Goal: Task Accomplishment & Management: Manage account settings

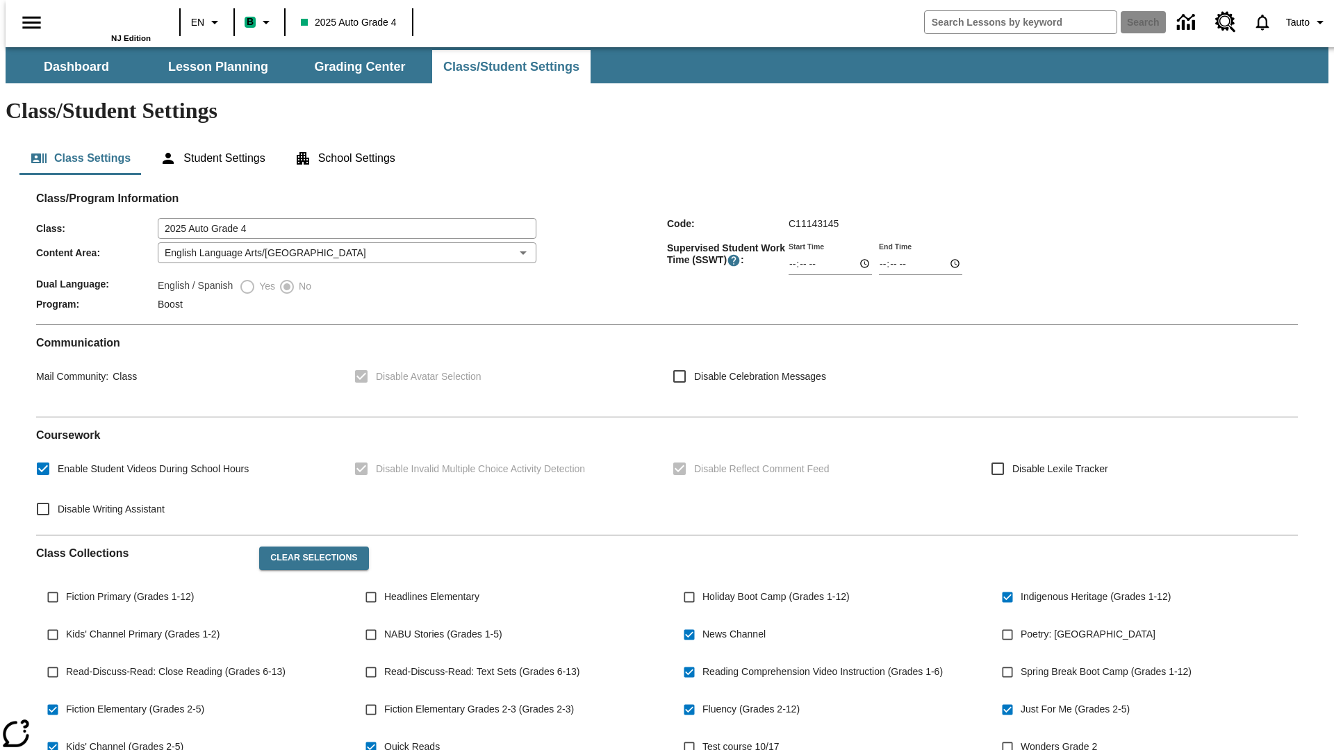
type input "02:30"
type input "03:30"
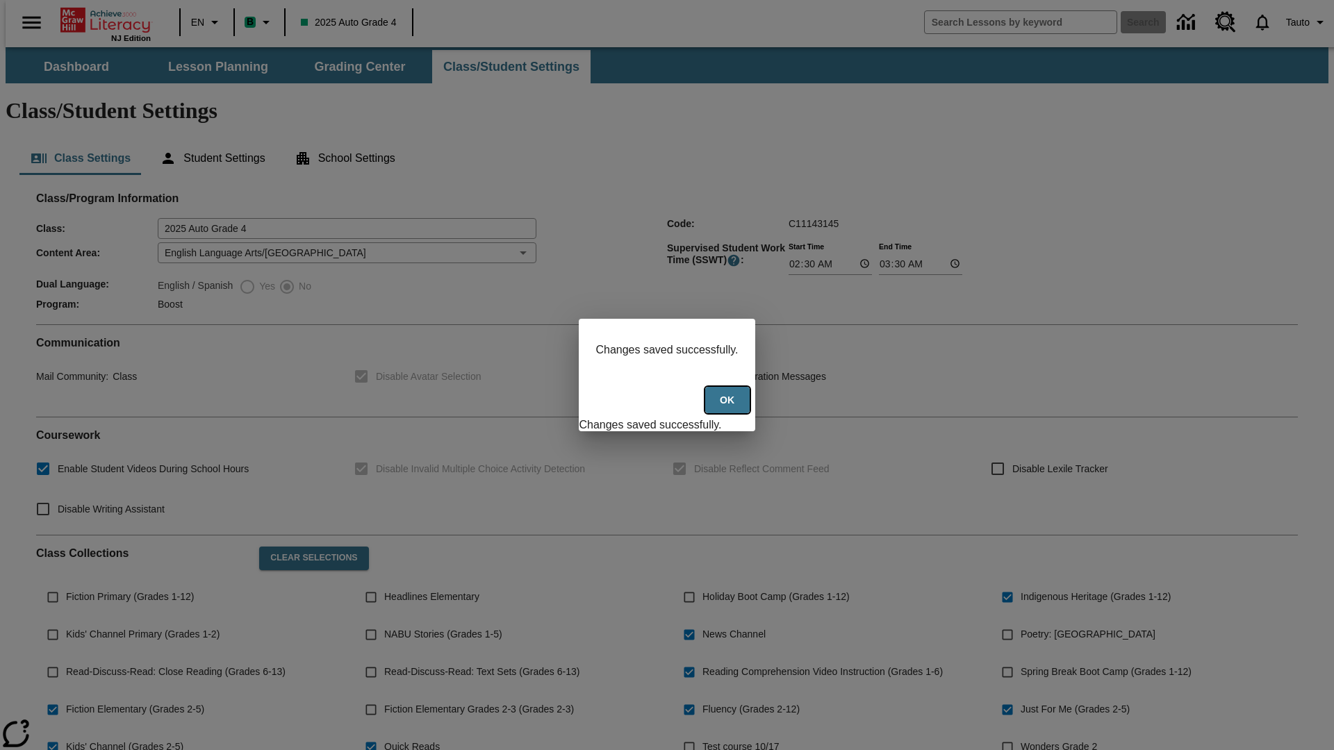
click at [728, 407] on button "Ok" at bounding box center [727, 400] width 44 height 27
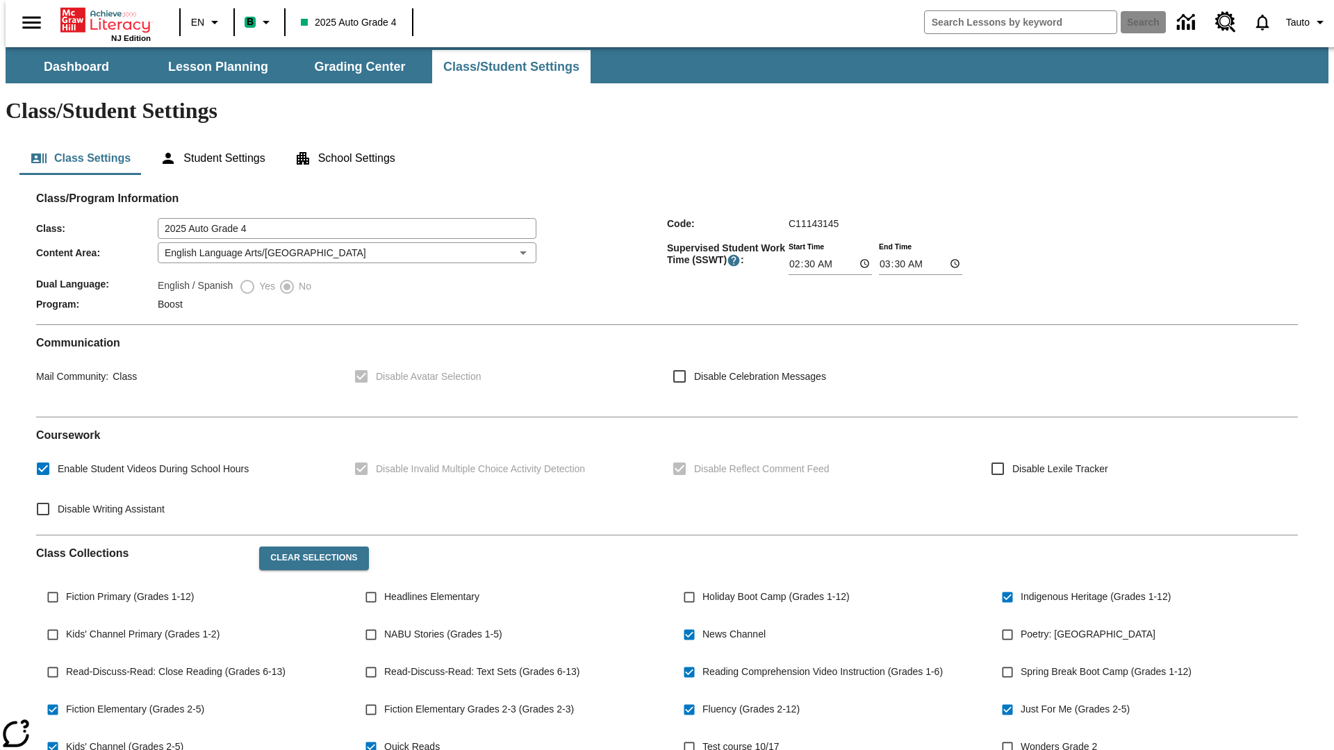
scroll to position [204, 0]
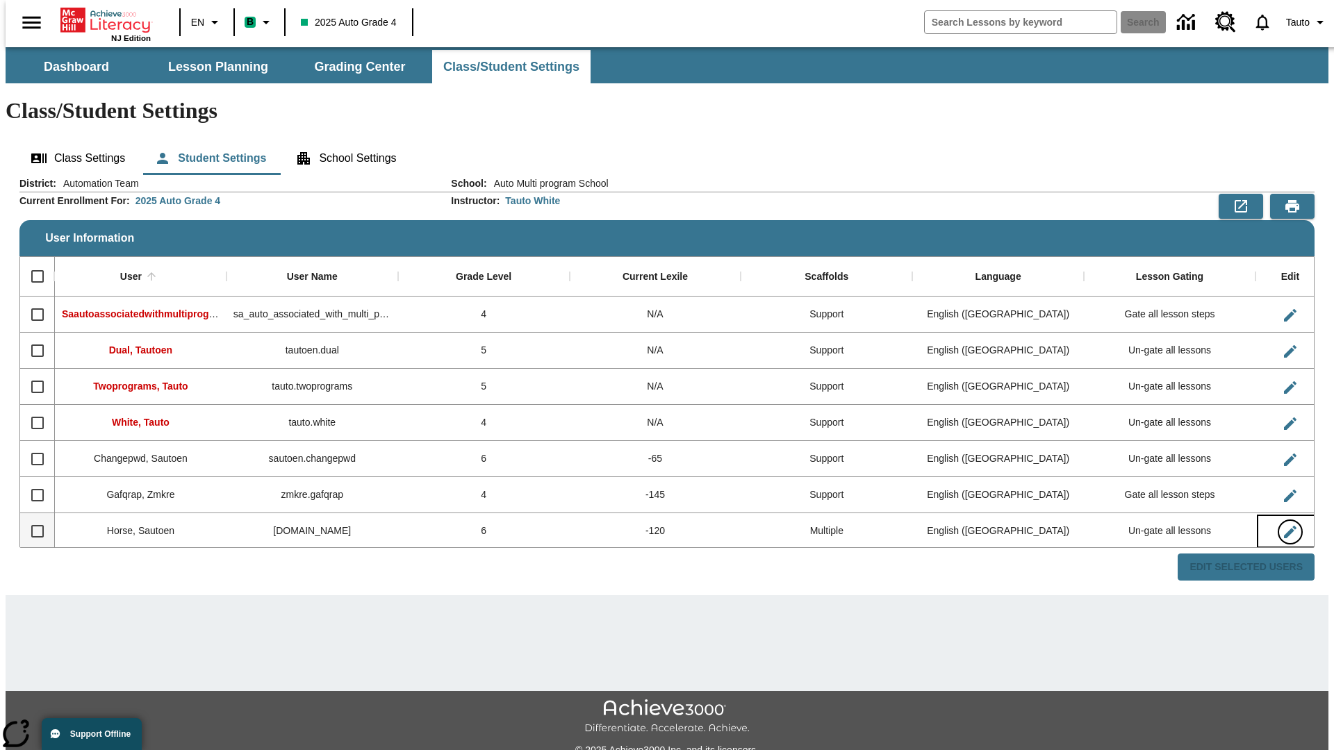
click at [1284, 526] on icon "Edit User" at bounding box center [1290, 532] width 13 height 13
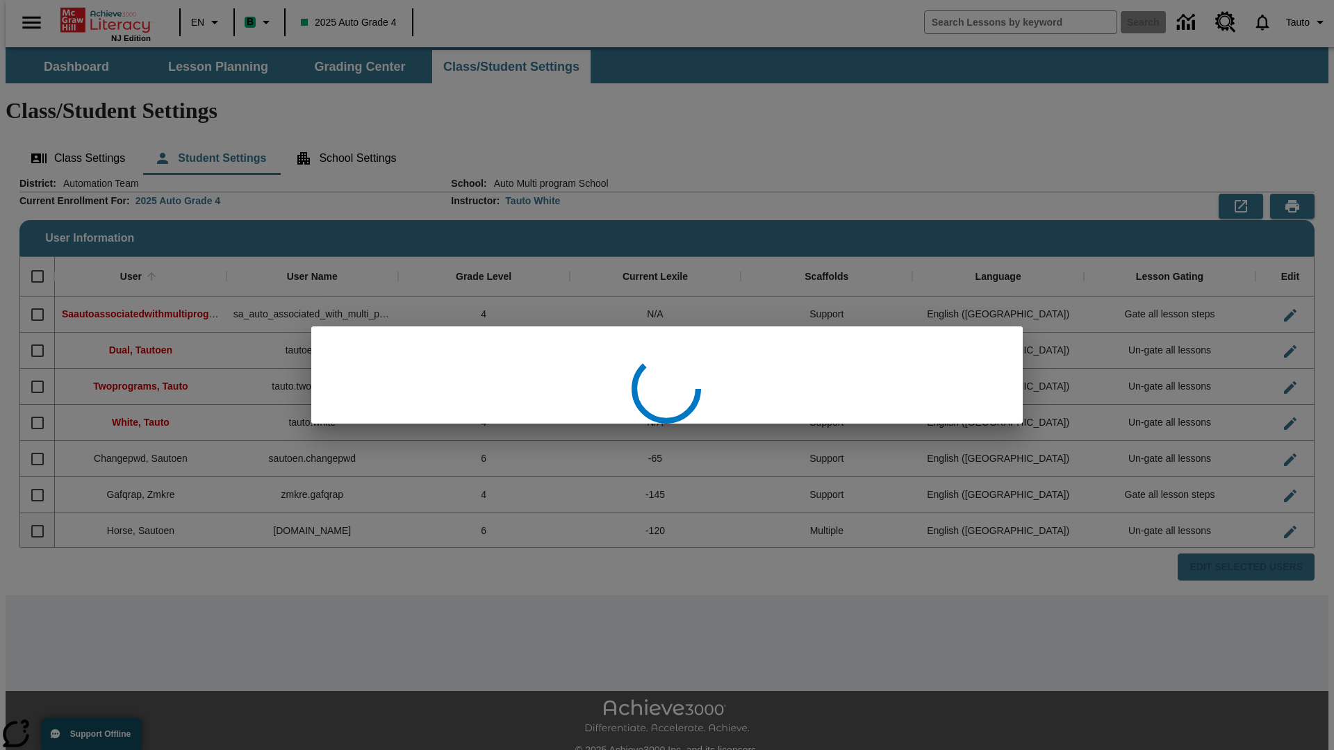
scroll to position [1, 0]
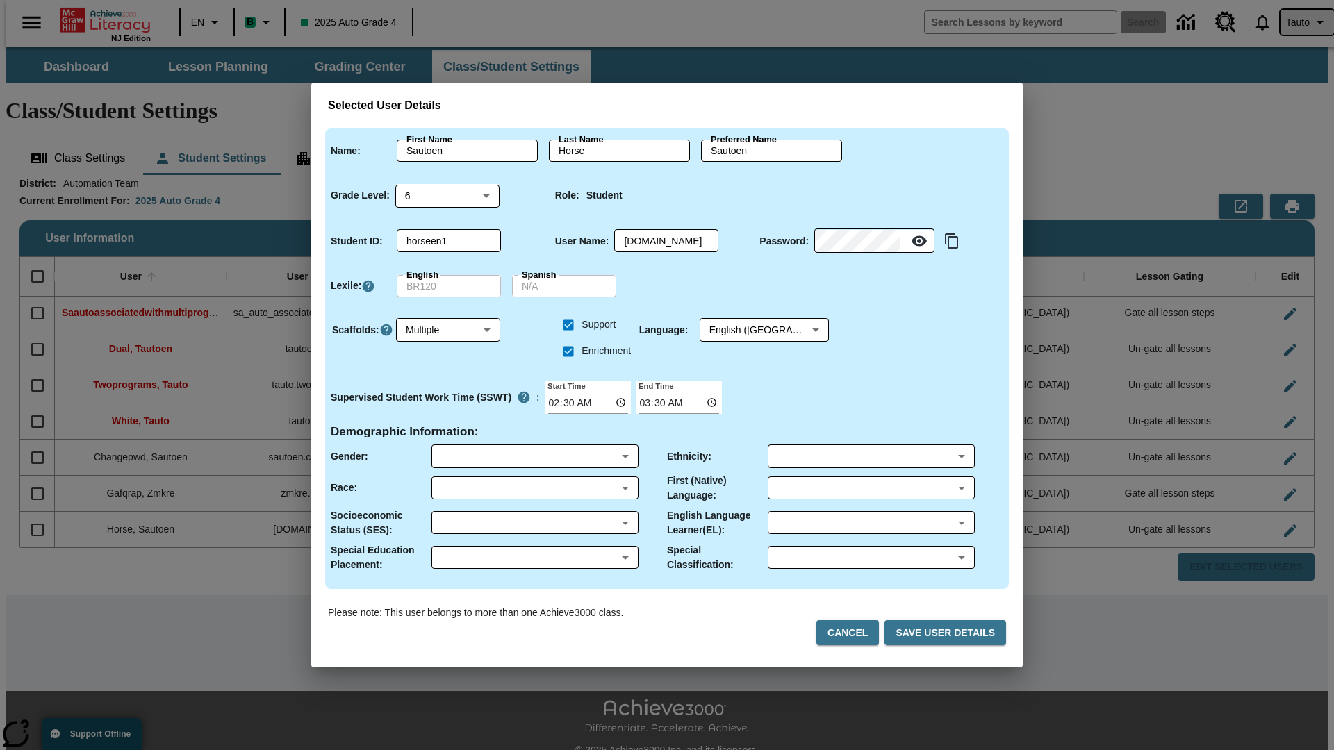
click at [1299, 22] on span "Tauto" at bounding box center [1298, 22] width 24 height 15
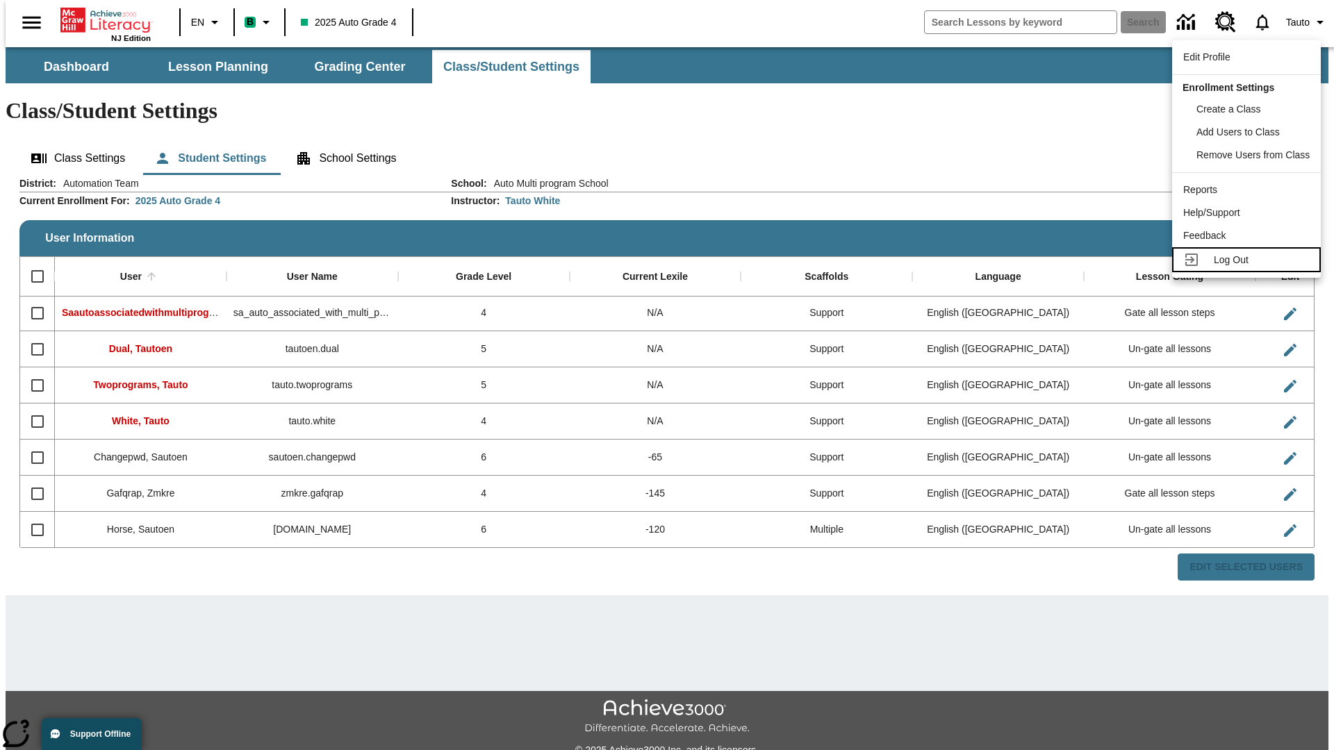
click at [1247, 260] on span "Log Out" at bounding box center [1230, 259] width 35 height 11
